Goal: Entertainment & Leisure: Consume media (video, audio)

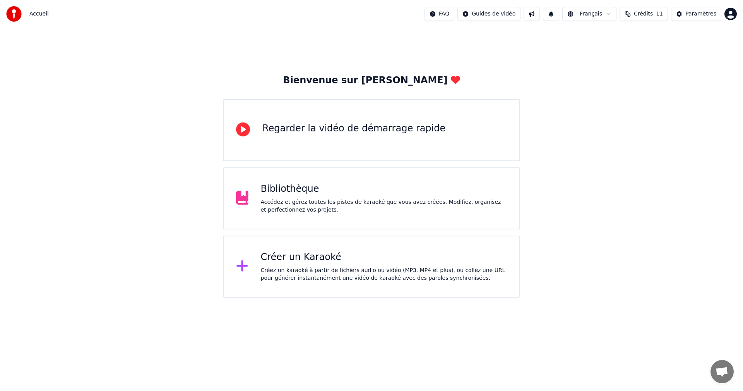
click at [414, 194] on div "Bibliothèque" at bounding box center [384, 189] width 247 height 12
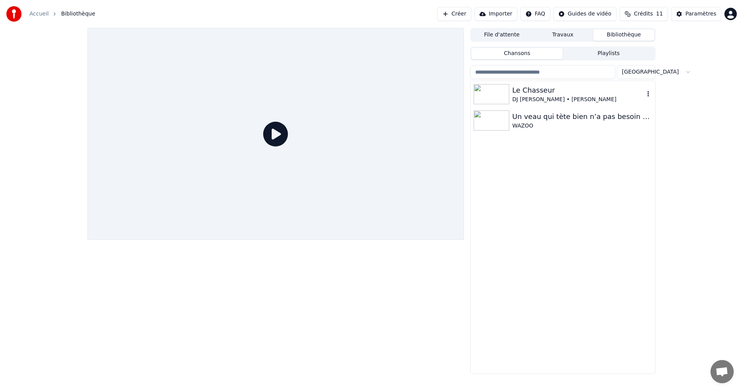
click at [526, 97] on div "DJ [PERSON_NAME] • [PERSON_NAME]" at bounding box center [578, 100] width 132 height 8
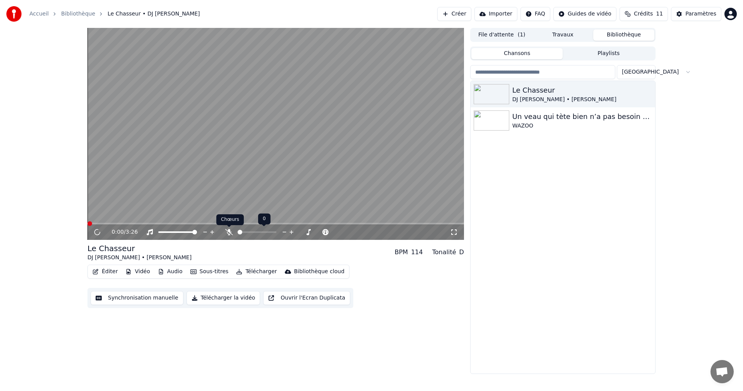
click at [230, 233] on icon at bounding box center [229, 232] width 8 height 6
click at [100, 231] on icon at bounding box center [103, 232] width 18 height 6
click at [259, 223] on span at bounding box center [275, 224] width 377 height 2
drag, startPoint x: 260, startPoint y: 220, endPoint x: 100, endPoint y: 221, distance: 159.9
click at [100, 221] on video at bounding box center [275, 134] width 377 height 212
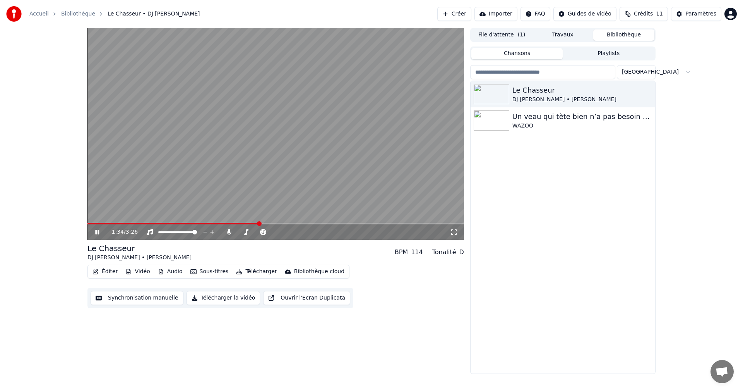
click at [89, 222] on video at bounding box center [275, 134] width 377 height 212
click at [89, 223] on span at bounding box center [88, 224] width 2 height 2
click at [87, 223] on span at bounding box center [89, 223] width 5 height 5
drag, startPoint x: 456, startPoint y: 230, endPoint x: 456, endPoint y: 239, distance: 9.3
click at [456, 230] on icon at bounding box center [453, 231] width 5 height 5
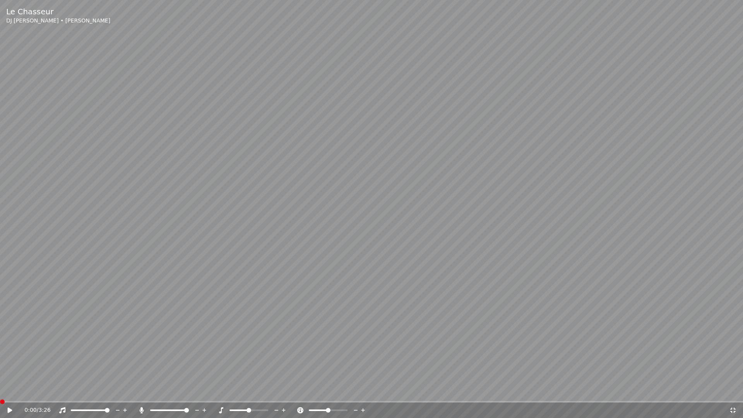
click at [174, 390] on div at bounding box center [177, 410] width 62 height 8
click at [170, 390] on span at bounding box center [171, 410] width 5 height 5
click at [10, 390] on icon at bounding box center [10, 410] width 5 height 5
